Goal: Complete application form

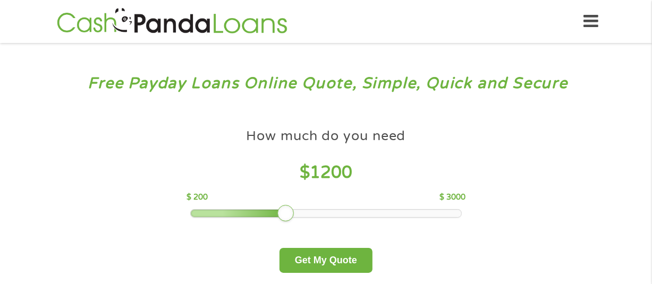
click at [288, 210] on div at bounding box center [326, 213] width 270 height 7
click at [266, 206] on div "How much do you need $ 1200 $ 200 $ 3000" at bounding box center [325, 170] width 279 height 95
click at [270, 210] on div at bounding box center [326, 213] width 270 height 7
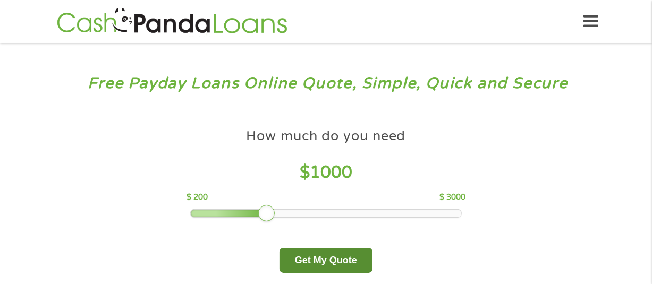
click at [327, 267] on button "Get My Quote" at bounding box center [325, 260] width 93 height 25
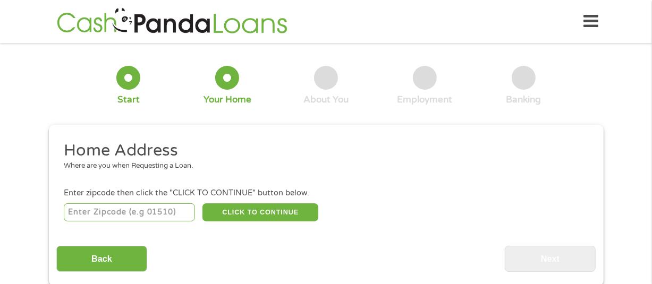
click at [90, 207] on input "number" at bounding box center [129, 212] width 131 height 18
click at [92, 212] on input "38114" at bounding box center [129, 212] width 131 height 18
click at [115, 210] on input "38114" at bounding box center [129, 212] width 131 height 18
type input "3"
click at [72, 211] on input "number" at bounding box center [129, 212] width 131 height 18
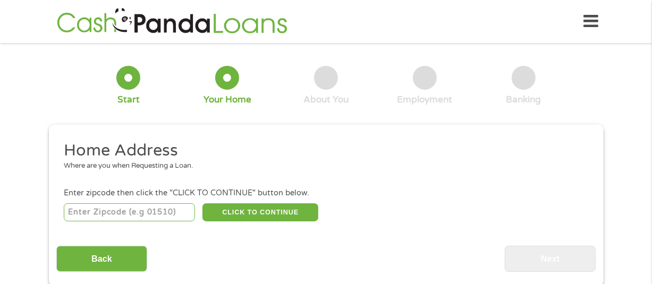
click at [79, 210] on input "number" at bounding box center [129, 212] width 131 height 18
click at [105, 206] on input "2767" at bounding box center [129, 212] width 131 height 18
type input "2"
click at [119, 209] on input "number" at bounding box center [129, 212] width 131 height 18
type input "38114"
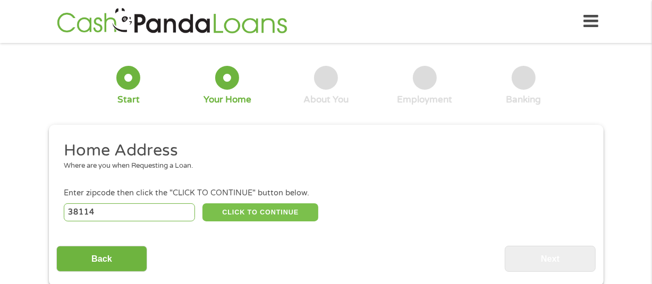
click at [264, 209] on button "CLICK TO CONTINUE" at bounding box center [260, 212] width 116 height 18
type input "38114"
type input "Memphis"
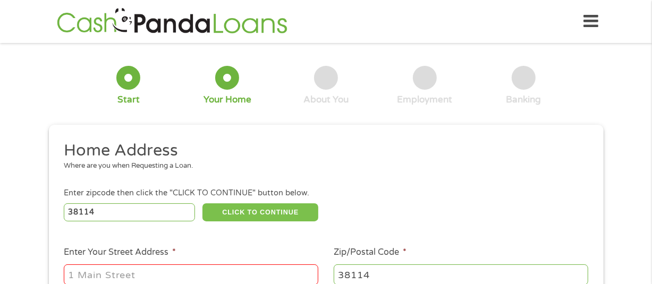
click at [262, 208] on button "CLICK TO CONTINUE" at bounding box center [260, 212] width 116 height 18
click at [240, 216] on button "CLICK TO CONTINUE" at bounding box center [260, 212] width 116 height 18
click at [243, 214] on button "CLICK TO CONTINUE" at bounding box center [260, 212] width 116 height 18
click at [245, 216] on button "CLICK TO CONTINUE" at bounding box center [260, 212] width 116 height 18
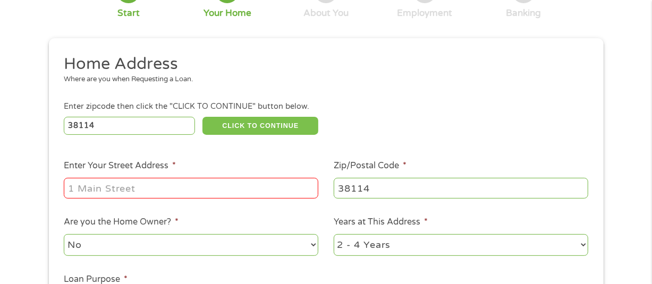
scroll to position [112, 0]
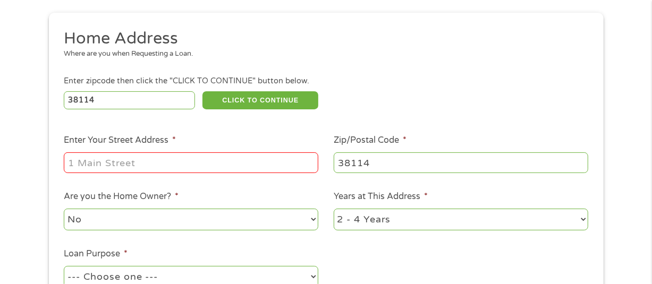
click at [84, 165] on input "Enter Your Street Address *" at bounding box center [191, 162] width 254 height 20
type input "2767 Ketchum Road"
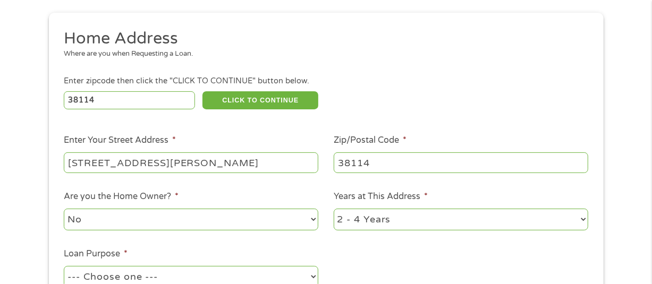
click at [581, 221] on select "1 Year or less 1 - 2 Years 2 - 4 Years Over 4 Years" at bounding box center [460, 220] width 254 height 22
select select "12months"
click at [333, 209] on select "1 Year or less 1 - 2 Years 2 - 4 Years Over 4 Years" at bounding box center [460, 220] width 254 height 22
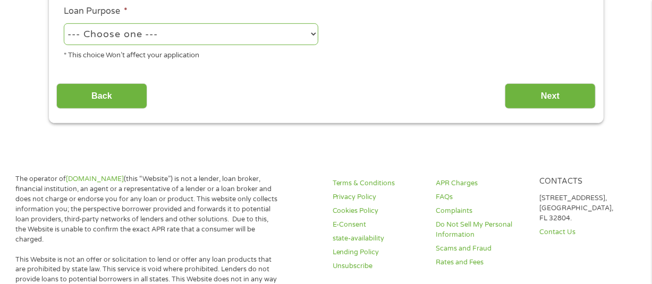
scroll to position [34, 0]
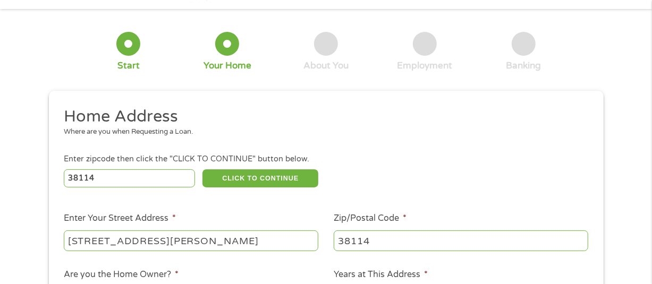
click at [469, 45] on div "4 Employment" at bounding box center [424, 52] width 99 height 40
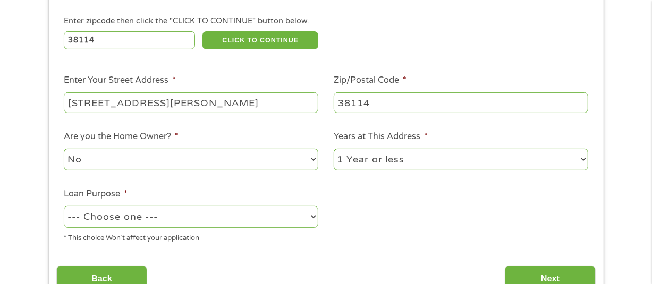
scroll to position [68, 0]
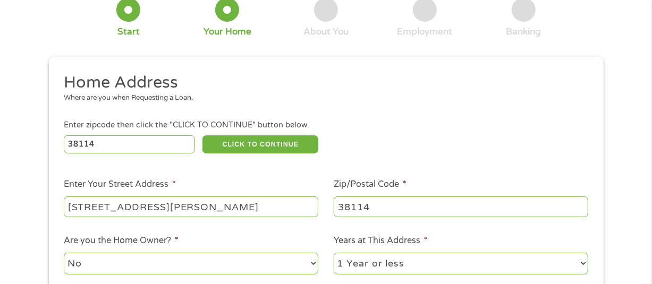
click at [218, 191] on li "Enter Your Street Address * 2767 Ketchum Road" at bounding box center [191, 198] width 270 height 41
click at [222, 204] on input "2767 Ketchum Road" at bounding box center [191, 206] width 254 height 20
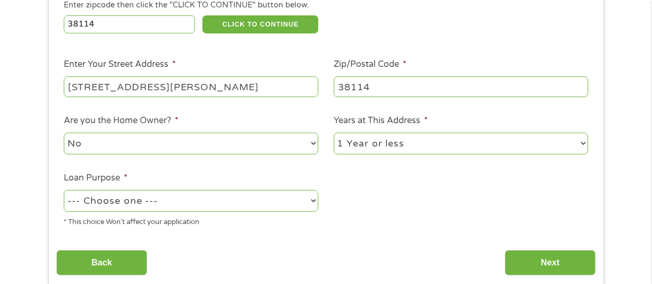
type input "2767 Ketchum Road apt.15"
click at [304, 198] on select "--- Choose one --- Pay Bills Debt Consolidation Home Improvement Major Purchase…" at bounding box center [191, 201] width 254 height 22
click at [315, 201] on select "--- Choose one --- Pay Bills Debt Consolidation Home Improvement Major Purchase…" at bounding box center [191, 201] width 254 height 22
select select "other"
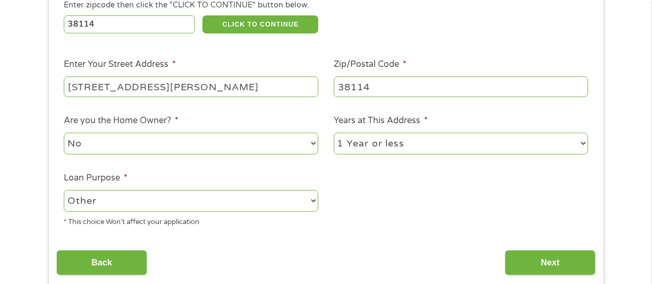
click at [64, 190] on select "--- Choose one --- Pay Bills Debt Consolidation Home Improvement Major Purchase…" at bounding box center [191, 201] width 254 height 22
click at [549, 260] on input "Next" at bounding box center [549, 263] width 91 height 26
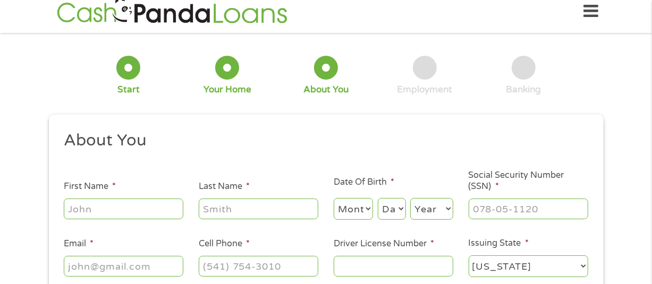
scroll to position [0, 0]
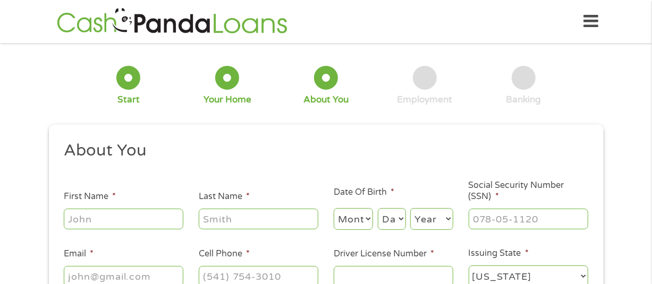
click at [89, 212] on input "First Name *" at bounding box center [123, 219] width 119 height 20
type input "PHILIP"
type input "BODDEN"
type input "philipbodden1611@gmail.com"
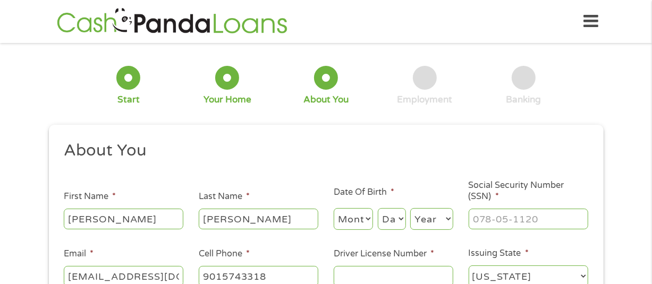
type input "(901) 574-3318"
click at [350, 214] on select "Month 1 2 3 4 5 6 7 8 9 10 11 12" at bounding box center [353, 219] width 40 height 22
select select "11"
click at [333, 209] on select "Month 1 2 3 4 5 6 7 8 9 10 11 12" at bounding box center [353, 219] width 40 height 22
click at [403, 220] on select "Day 1 2 3 4 5 6 7 8 9 10 11 12 13 14 15 16 17 18 19 20 21 22 23 24 25 26 27 28 …" at bounding box center [392, 219] width 28 height 22
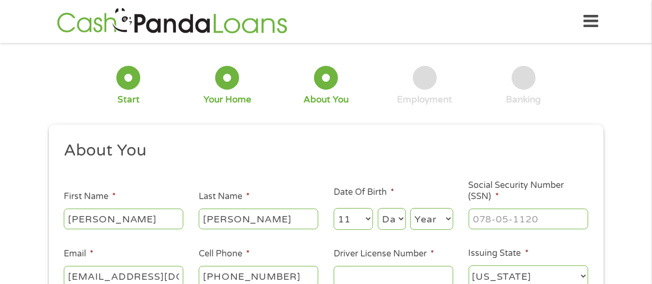
click at [396, 220] on select "Day 1 2 3 4 5 6 7 8 9 10 11 12 13 14 15 16 17 18 19 20 21 22 23 24 25 26 27 28 …" at bounding box center [392, 219] width 28 height 22
select select "9"
click at [378, 209] on select "Day 1 2 3 4 5 6 7 8 9 10 11 12 13 14 15 16 17 18 19 20 21 22 23 24 25 26 27 28 …" at bounding box center [392, 219] width 28 height 22
click at [444, 215] on select "Year 2007 2006 2005 2004 2003 2002 2001 2000 1999 1998 1997 1996 1995 1994 1993…" at bounding box center [431, 219] width 43 height 22
select select "1962"
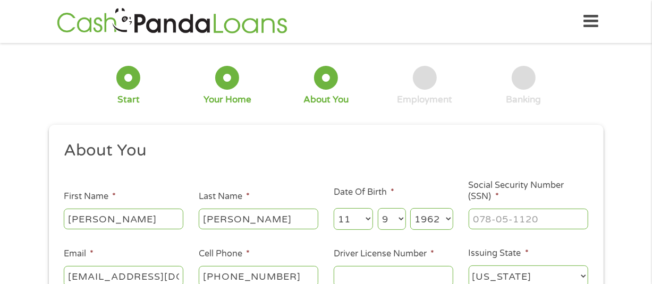
click at [410, 209] on select "Year 2007 2006 2005 2004 2003 2002 2001 2000 1999 1998 1997 1996 1995 1994 1993…" at bounding box center [431, 219] width 43 height 22
click at [482, 224] on input "___-__-____" at bounding box center [527, 219] width 119 height 20
type input "_09-36-0203"
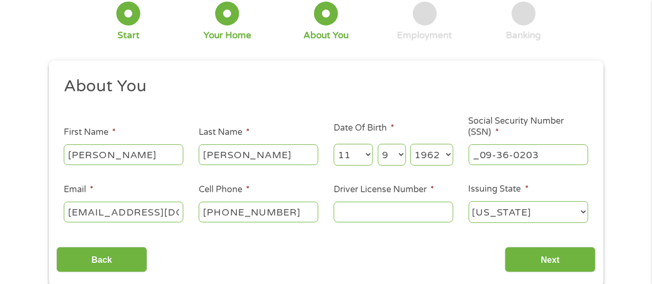
scroll to position [69, 0]
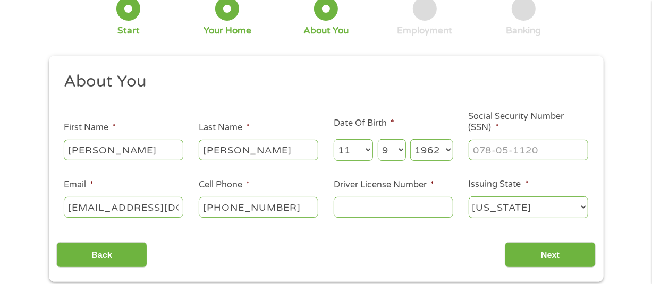
click at [376, 207] on input "Driver License Number *" at bounding box center [392, 207] width 119 height 20
type input "591197577"
click at [579, 201] on select "Alabama Alaska Arizona Arkansas California Colorado Connecticut Delaware Distri…" at bounding box center [527, 207] width 119 height 22
select select "New York"
click at [468, 197] on select "Alabama Alaska Arizona Arkansas California Colorado Connecticut Delaware Distri…" at bounding box center [527, 207] width 119 height 22
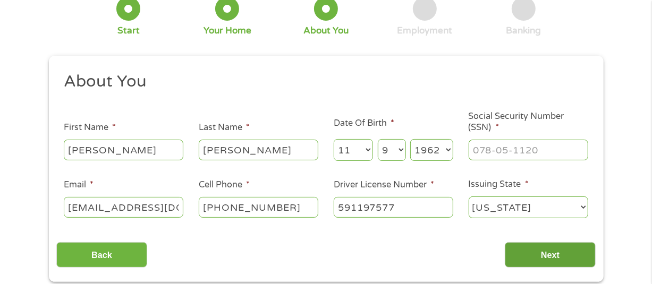
click at [520, 252] on input "Next" at bounding box center [549, 255] width 91 height 26
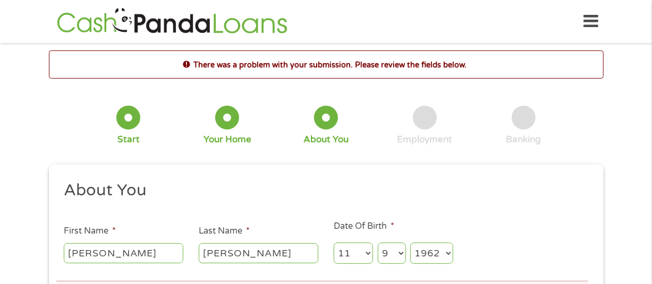
scroll to position [4, 4]
drag, startPoint x: 295, startPoint y: 80, endPoint x: 290, endPoint y: 107, distance: 27.5
click at [290, 107] on div "There was a problem with your submission. Please review the fields below. 1 Sta…" at bounding box center [326, 257] width 554 height 415
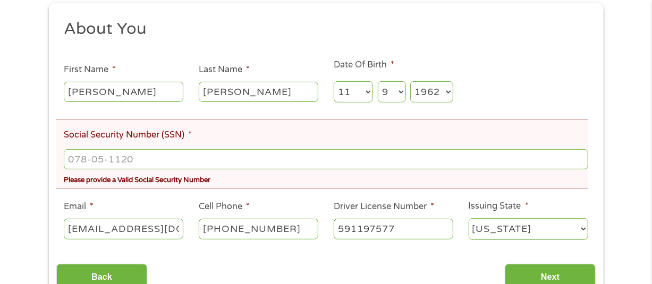
scroll to position [164, 0]
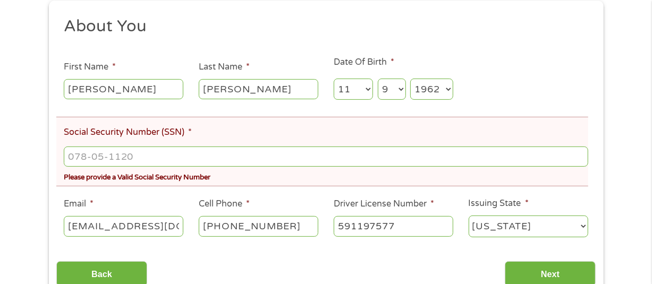
type input "___-__-____"
click at [80, 157] on input "___-__-____" at bounding box center [326, 157] width 524 height 20
click at [84, 156] on input "Social Security Number (SSN) *" at bounding box center [326, 157] width 524 height 20
click at [458, 238] on div "About You This field is hidden when viewing the form Title * --- Choose one ---…" at bounding box center [325, 151] width 539 height 271
click at [180, 159] on input "093-60-2038" at bounding box center [326, 157] width 524 height 20
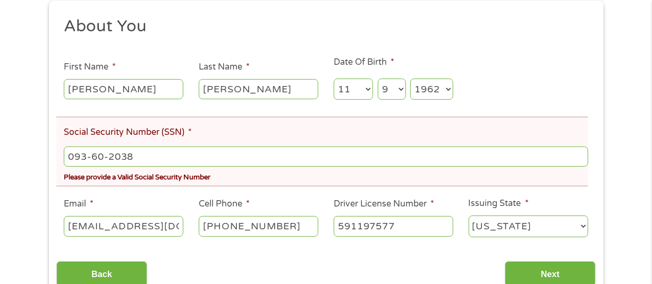
click at [181, 158] on input "093-60-2038" at bounding box center [326, 157] width 524 height 20
click at [180, 158] on input "093-60-2038" at bounding box center [326, 157] width 524 height 20
click at [159, 182] on div "Please provide a Valid Social Security Number" at bounding box center [326, 176] width 524 height 14
click at [158, 151] on input "093-60-2038" at bounding box center [326, 157] width 524 height 20
type input "093-60-2038"
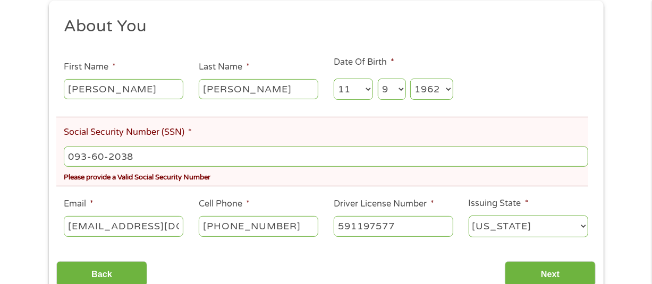
click at [372, 148] on div "093-60-2038" at bounding box center [326, 156] width 524 height 24
click at [547, 268] on input "Next" at bounding box center [549, 274] width 91 height 26
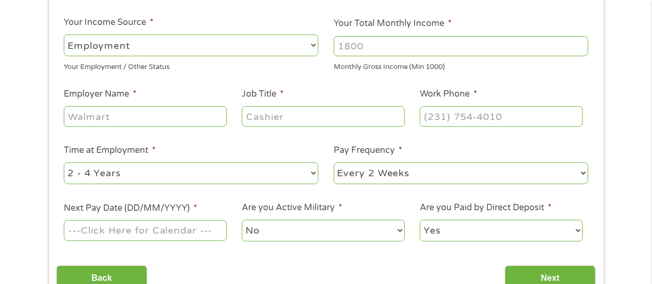
click at [547, 268] on input "Next" at bounding box center [549, 279] width 91 height 26
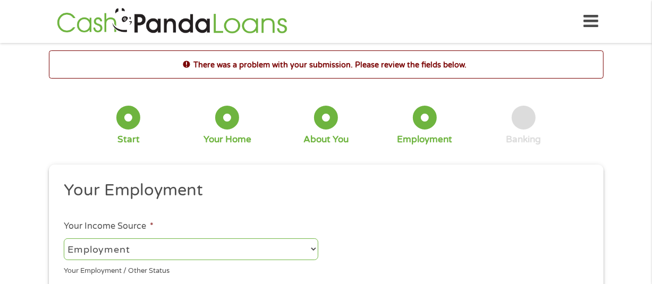
scroll to position [4, 4]
